Goal: Task Accomplishment & Management: Manage account settings

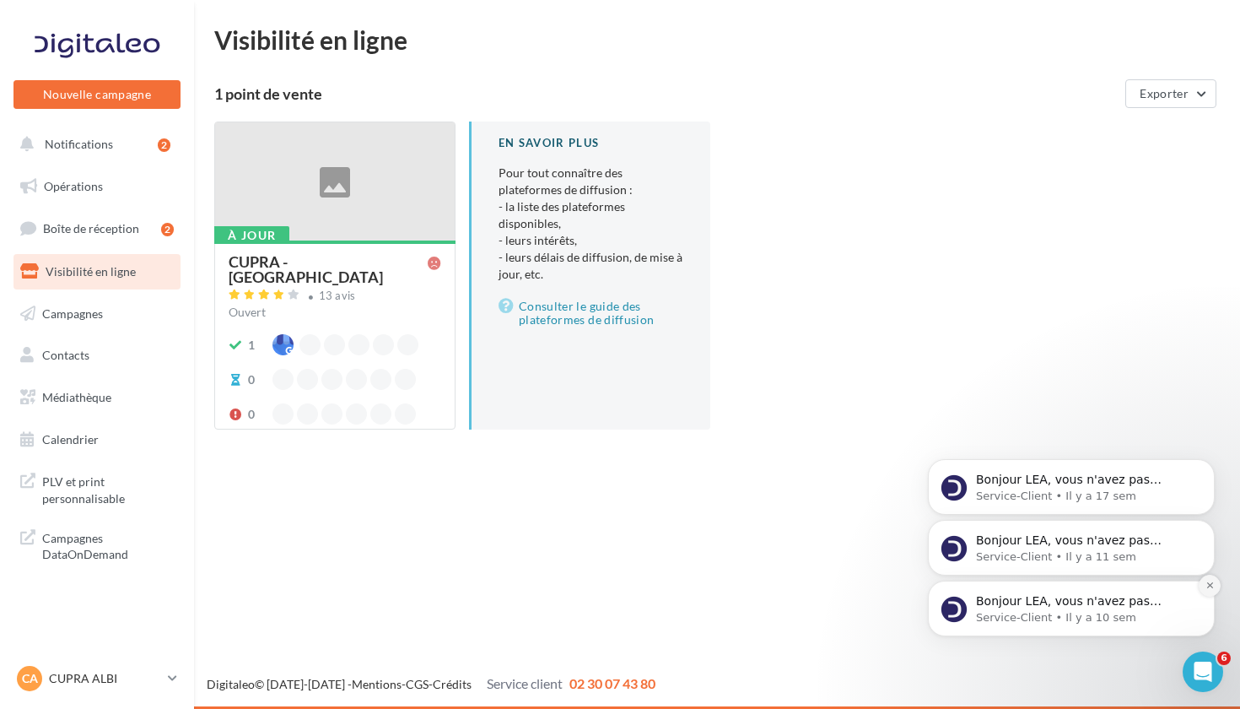
click at [1211, 590] on icon "Dismiss notification" at bounding box center [1210, 584] width 9 height 9
click at [1207, 590] on icon "Dismiss notification" at bounding box center [1210, 584] width 9 height 9
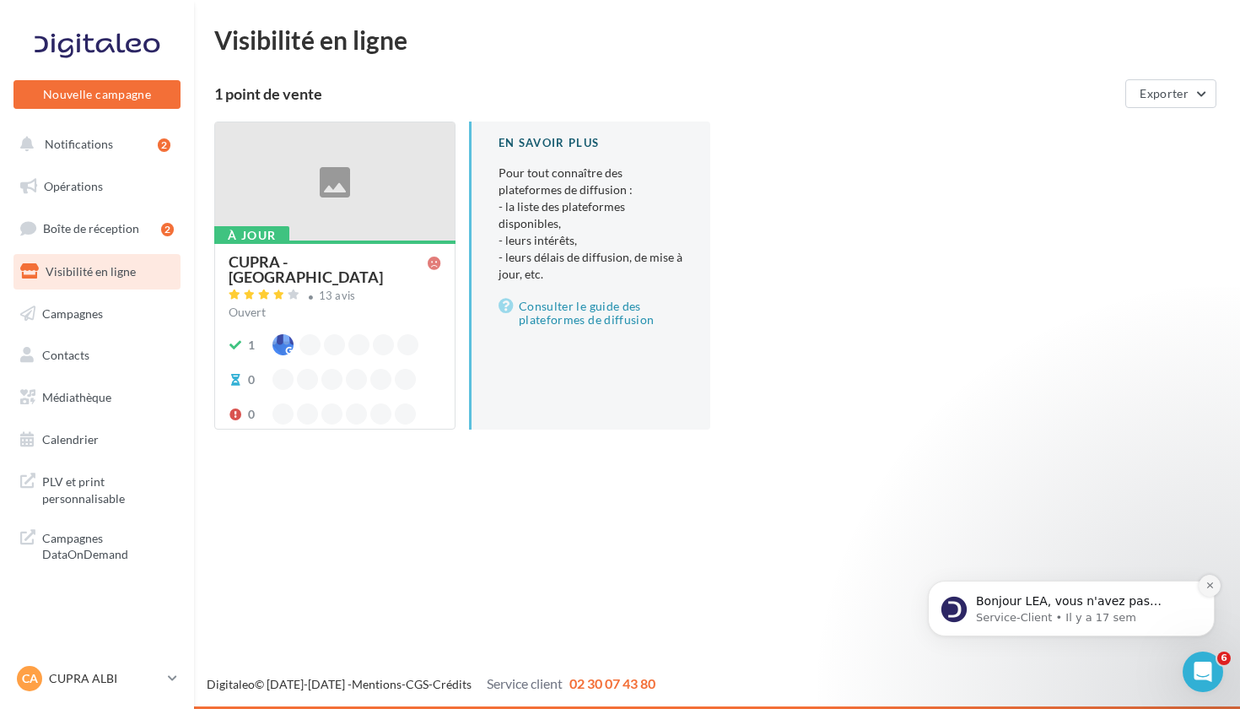
click at [1202, 585] on button "Dismiss notification" at bounding box center [1210, 585] width 22 height 22
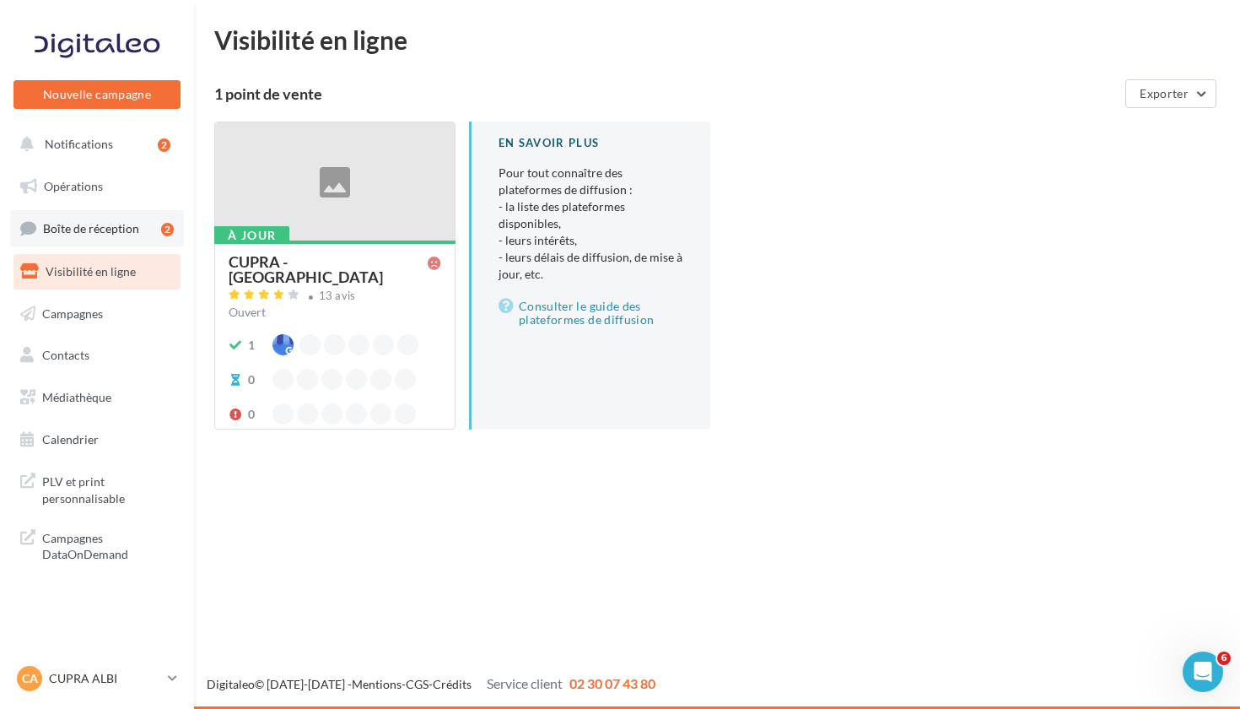
click at [60, 217] on link "Boîte de réception 2" at bounding box center [97, 228] width 174 height 36
click at [98, 674] on p "CUPRA ALBI" at bounding box center [105, 678] width 112 height 17
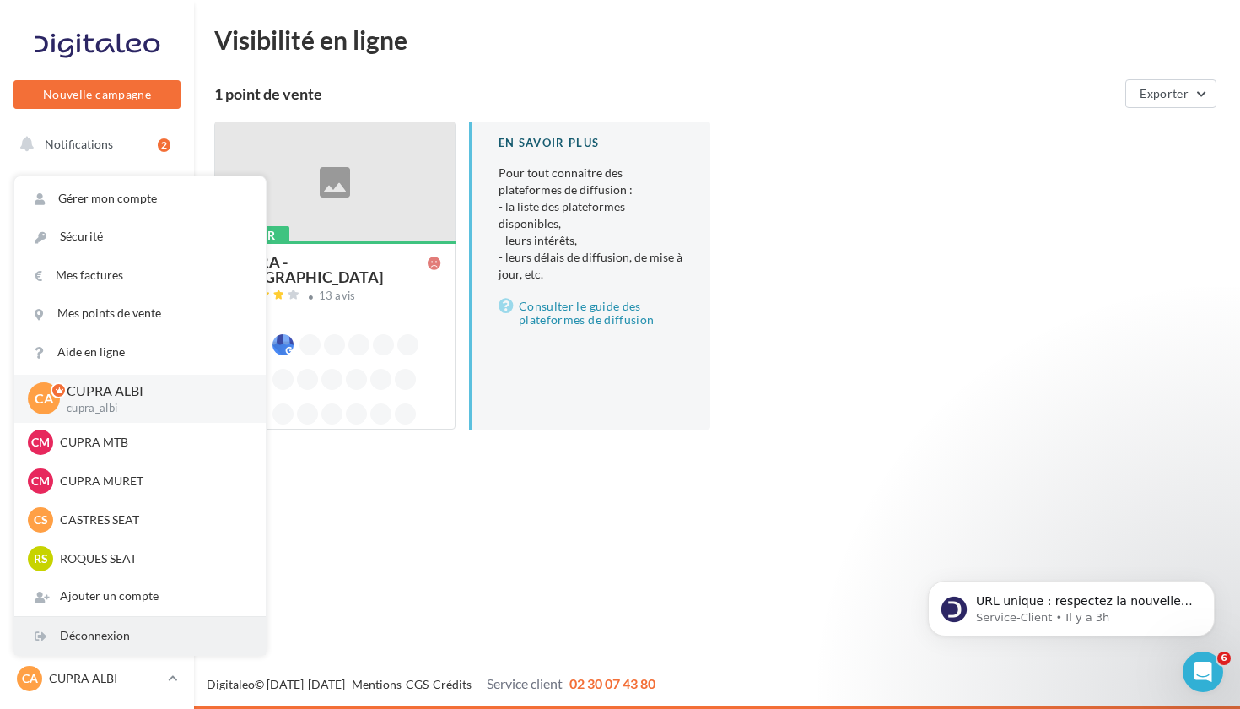
click at [84, 646] on div "Déconnexion" at bounding box center [139, 636] width 251 height 38
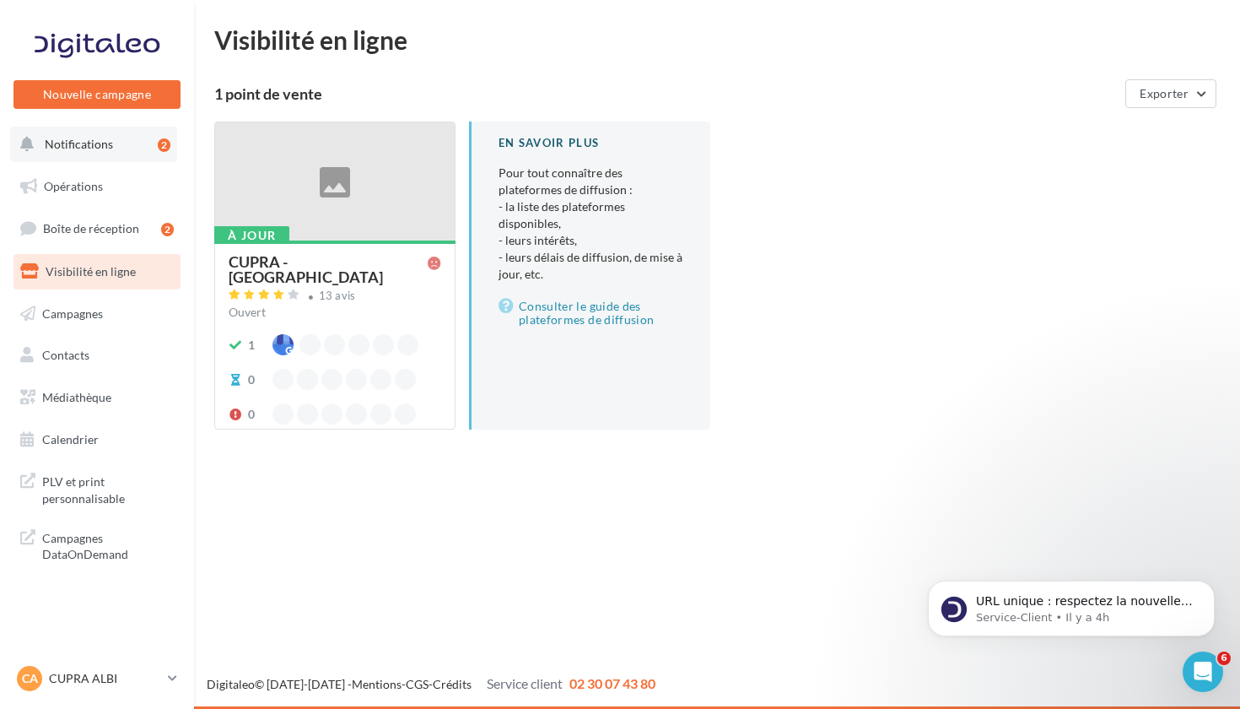
click at [117, 143] on button "Notifications 2" at bounding box center [93, 144] width 167 height 35
